Goal: Find specific page/section: Find specific page/section

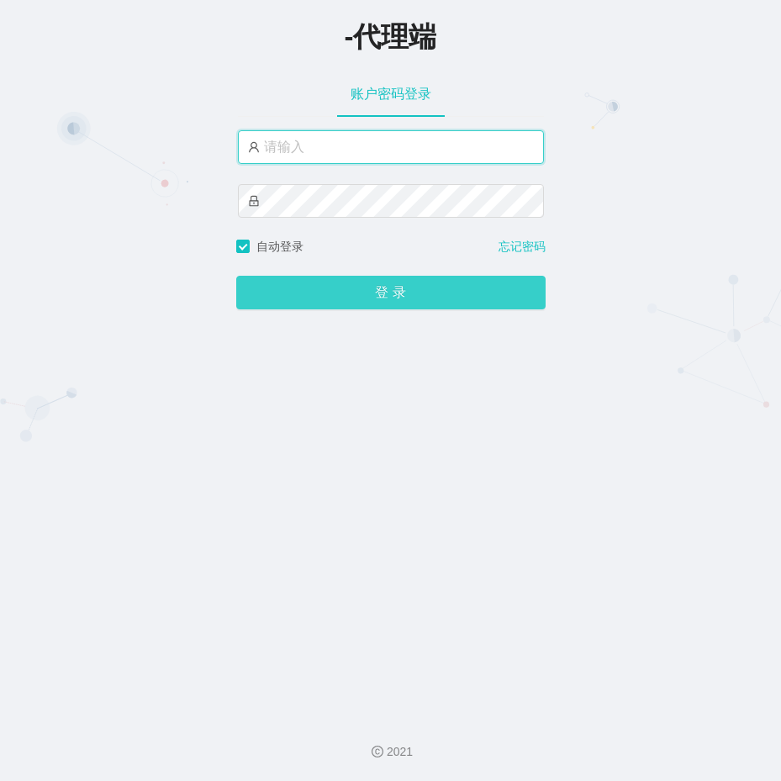
type input "ayang888"
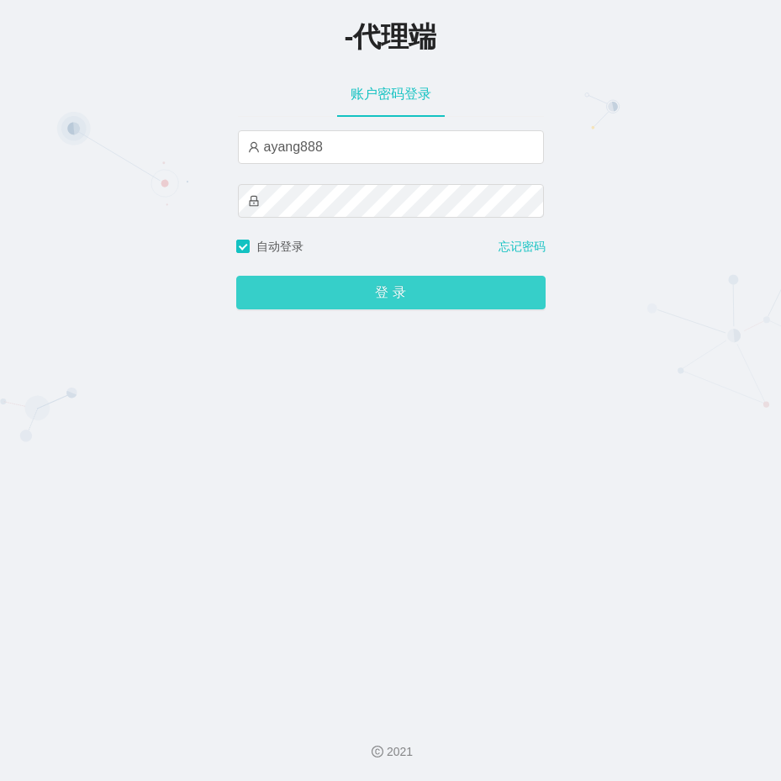
click at [427, 299] on button "登 录" at bounding box center [390, 293] width 309 height 34
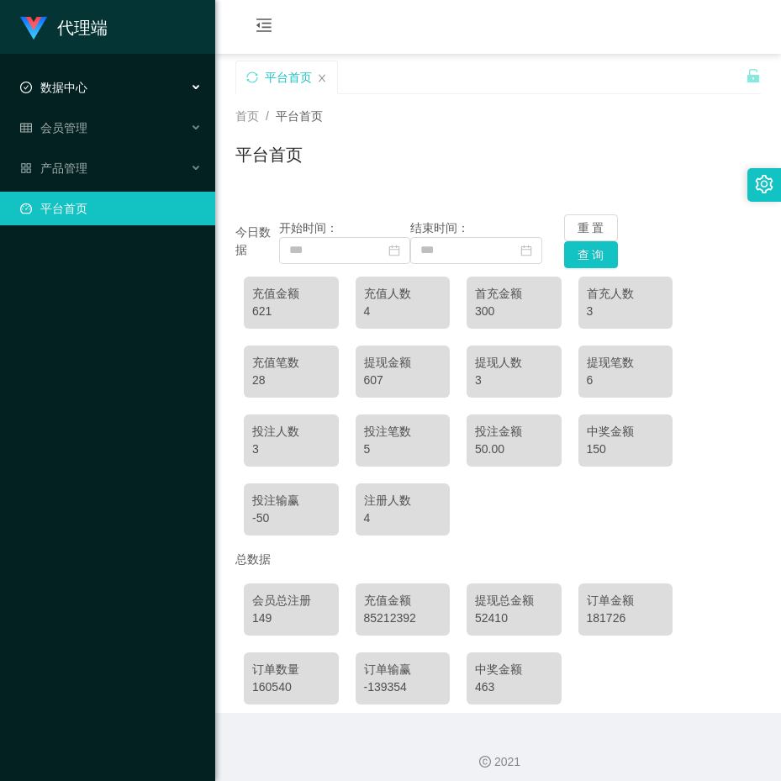
click at [55, 82] on span "数据中心" at bounding box center [53, 87] width 67 height 13
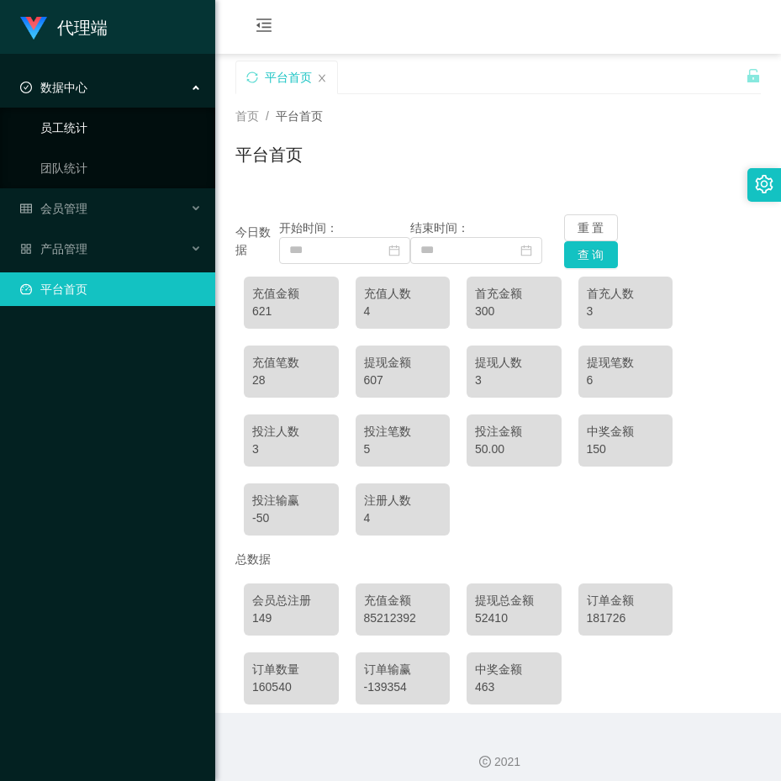
click at [84, 134] on link "员工统计" at bounding box center [120, 128] width 161 height 34
